Goal: Communication & Community: Answer question/provide support

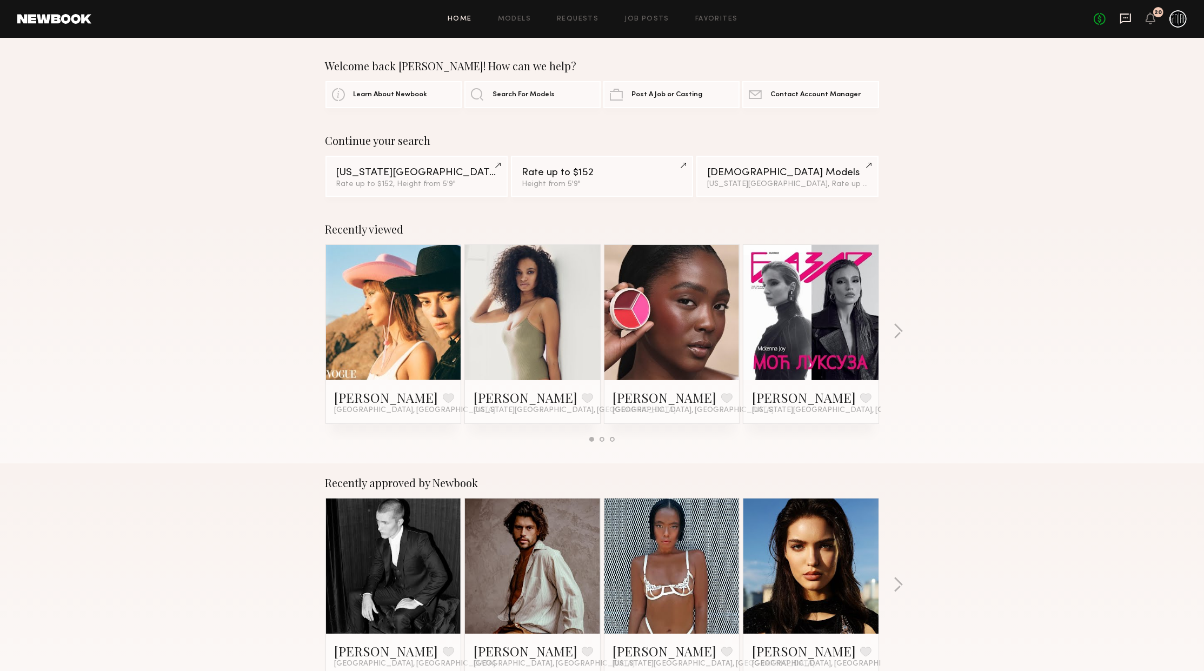
click at [1128, 17] on icon at bounding box center [1125, 18] width 12 height 12
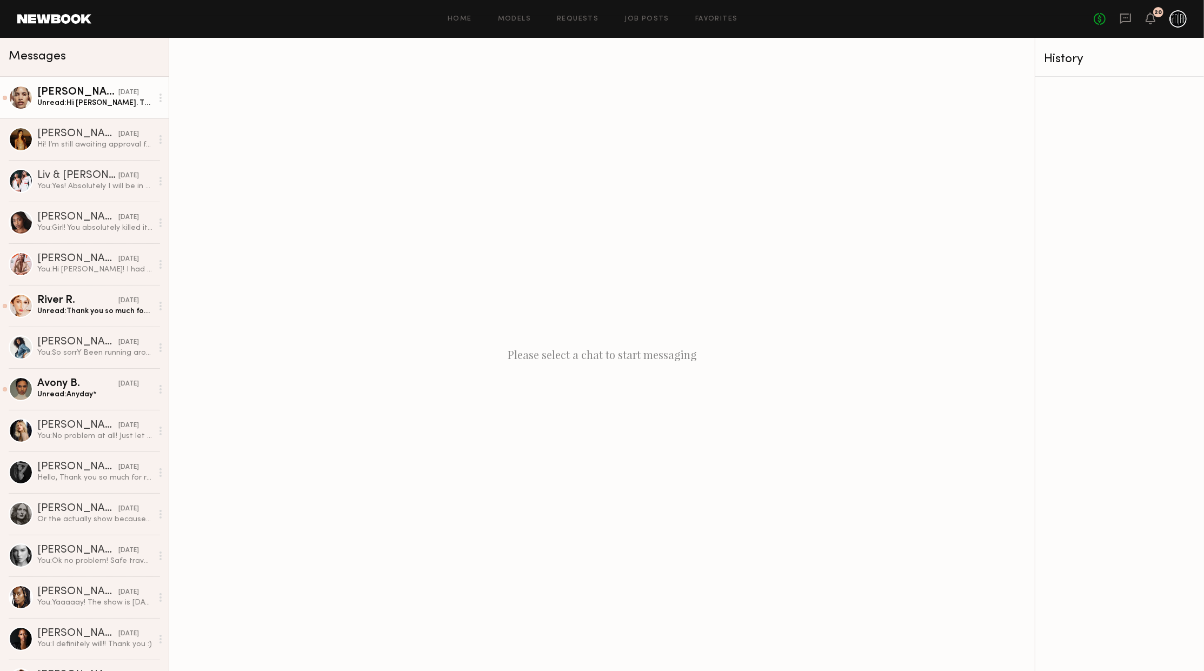
click at [85, 99] on div "Unread: Hi [PERSON_NAME]. Thank you so much!! I would also absolutely love to w…" at bounding box center [94, 103] width 115 height 10
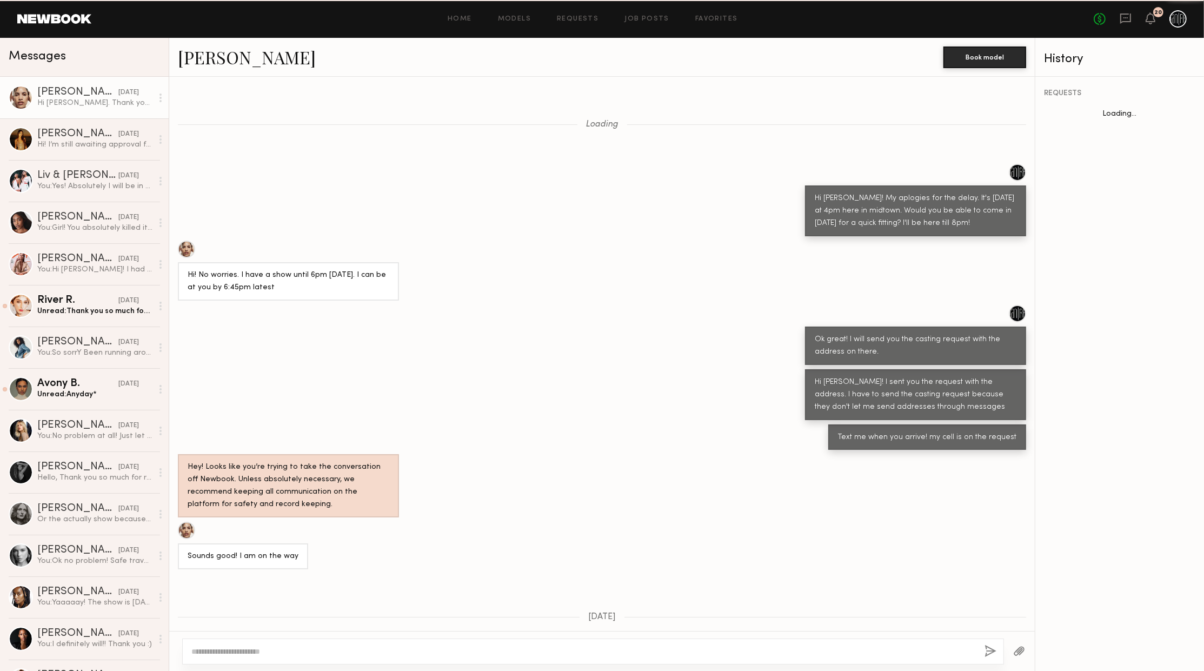
scroll to position [417, 0]
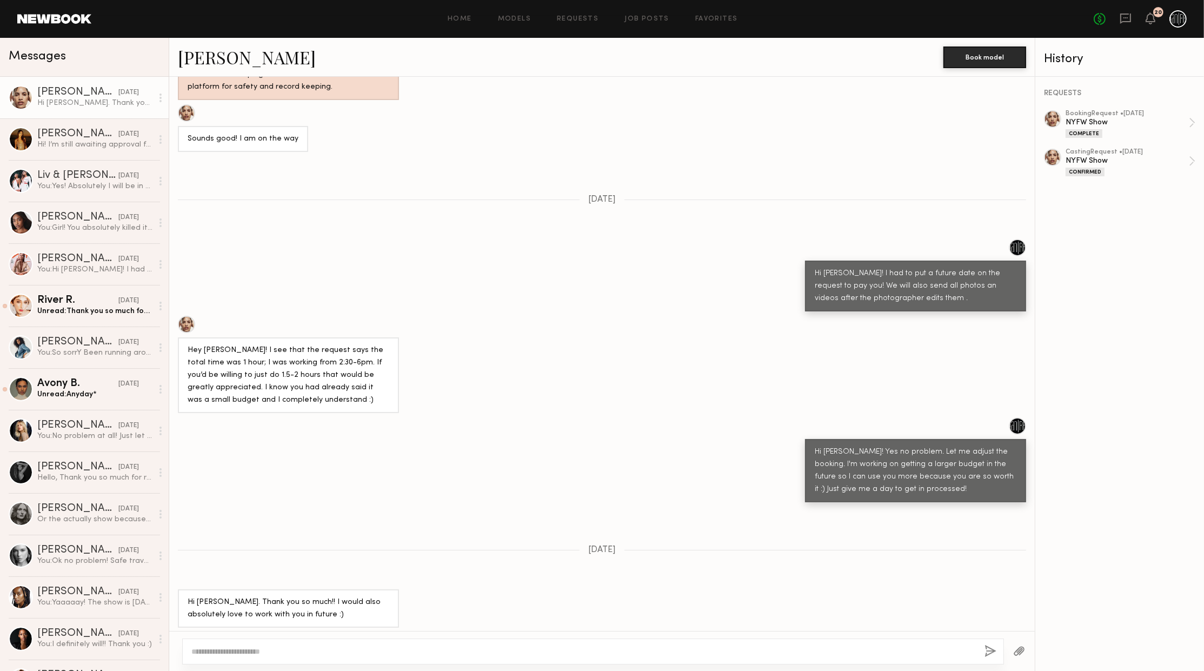
click at [304, 642] on div at bounding box center [592, 651] width 821 height 26
click at [289, 648] on textarea at bounding box center [583, 651] width 784 height 11
type textarea "**********"
click at [985, 654] on button "button" at bounding box center [990, 652] width 12 height 14
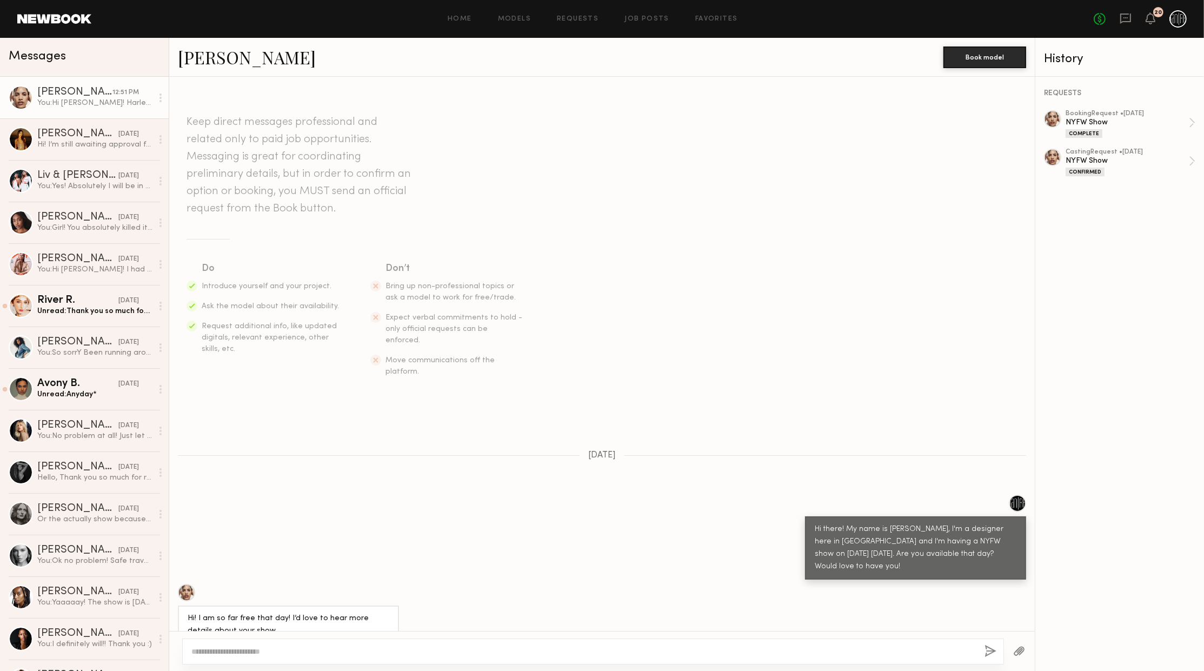
scroll to position [0, 0]
click at [72, 104] on div "You: Hi [PERSON_NAME]! Harlem's fashion row is looking for a model for culture …" at bounding box center [94, 103] width 115 height 10
click at [25, 104] on div at bounding box center [21, 97] width 24 height 24
click at [25, 98] on div at bounding box center [21, 97] width 24 height 24
click at [220, 59] on link "Ellie L." at bounding box center [247, 56] width 138 height 23
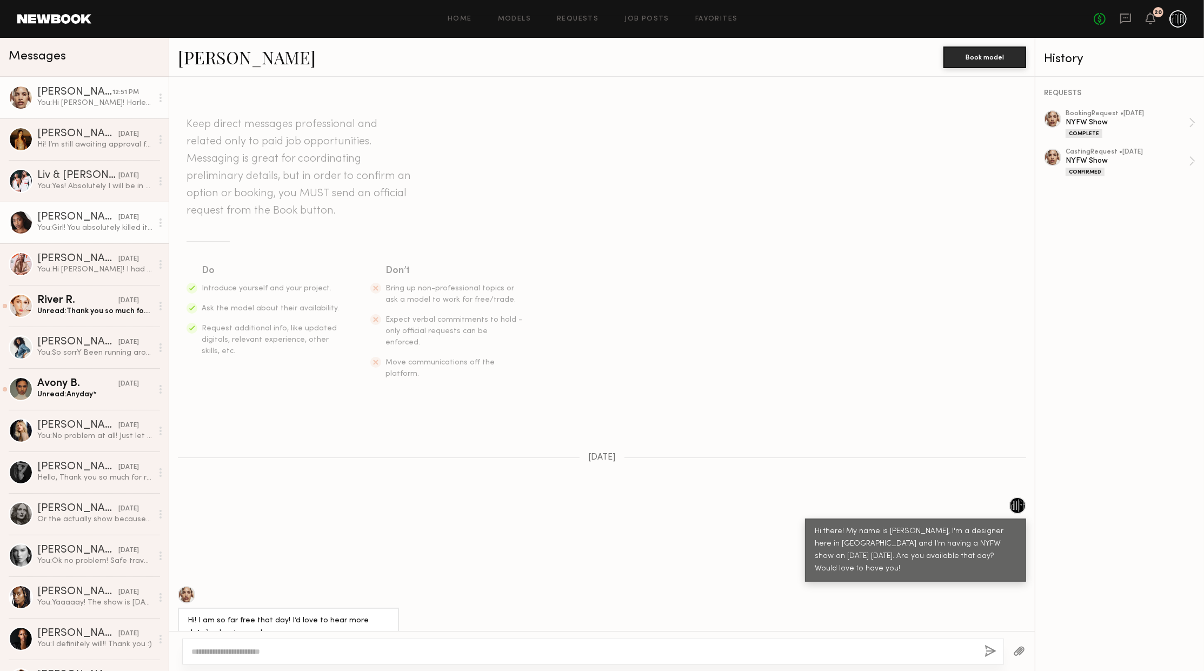
click at [72, 217] on div "Kayelyn S." at bounding box center [77, 217] width 81 height 11
